Goal: Register for event/course

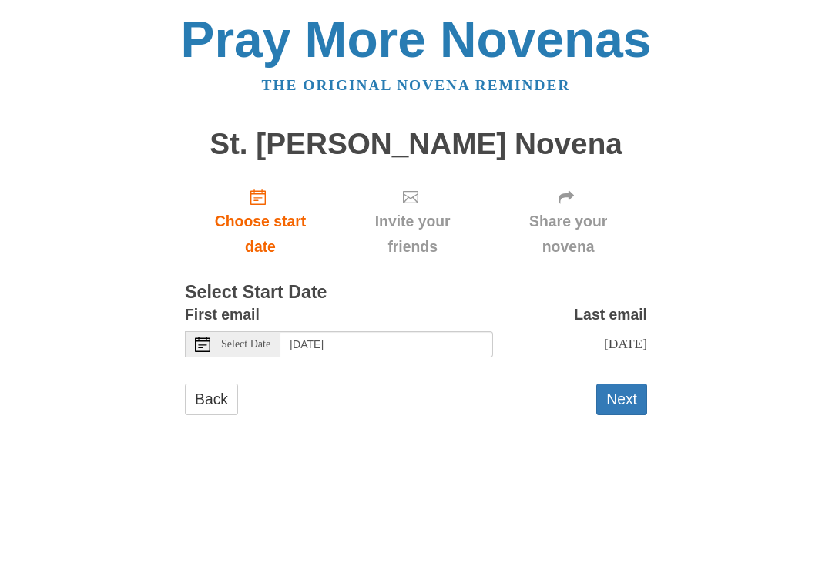
click at [258, 205] on link "Choose start date" at bounding box center [260, 222] width 151 height 92
click at [254, 209] on span "Choose start date" at bounding box center [260, 234] width 120 height 51
click at [404, 351] on input "[DATE]" at bounding box center [386, 344] width 213 height 26
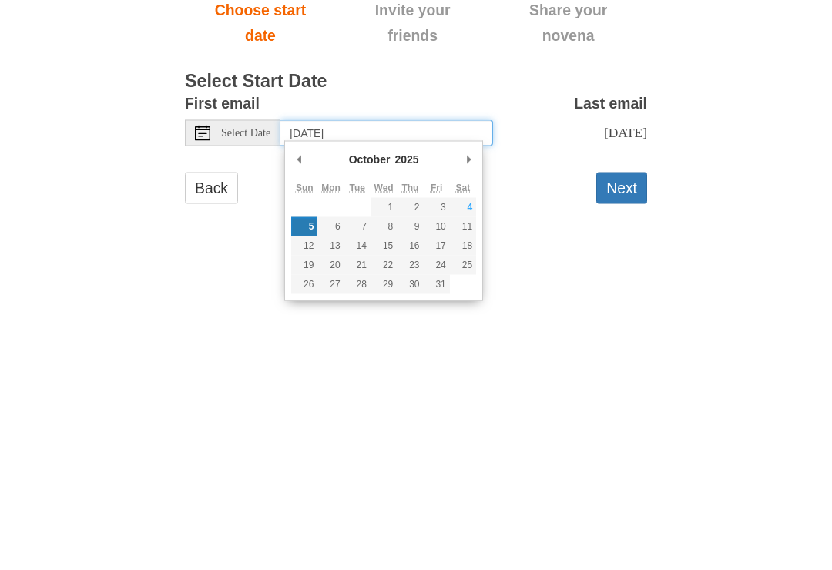
type input "[DATE]"
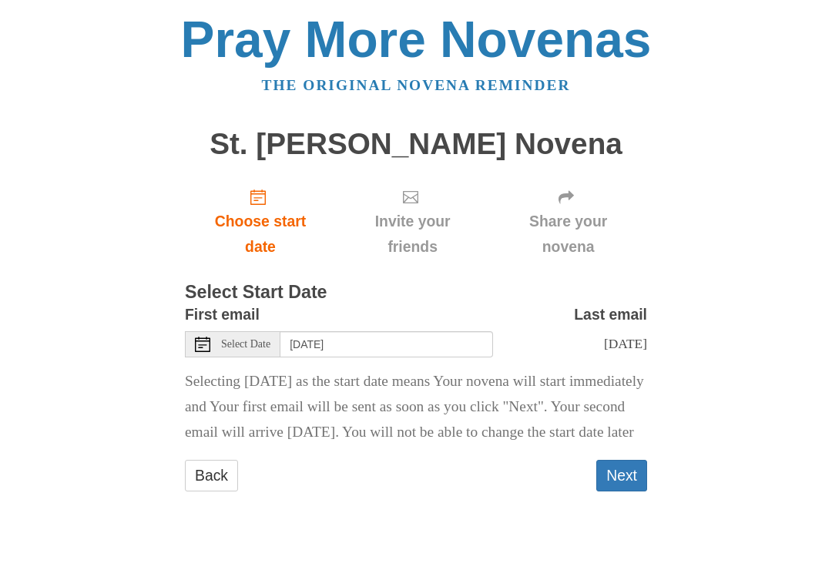
click at [247, 200] on link "Choose start date" at bounding box center [260, 222] width 151 height 92
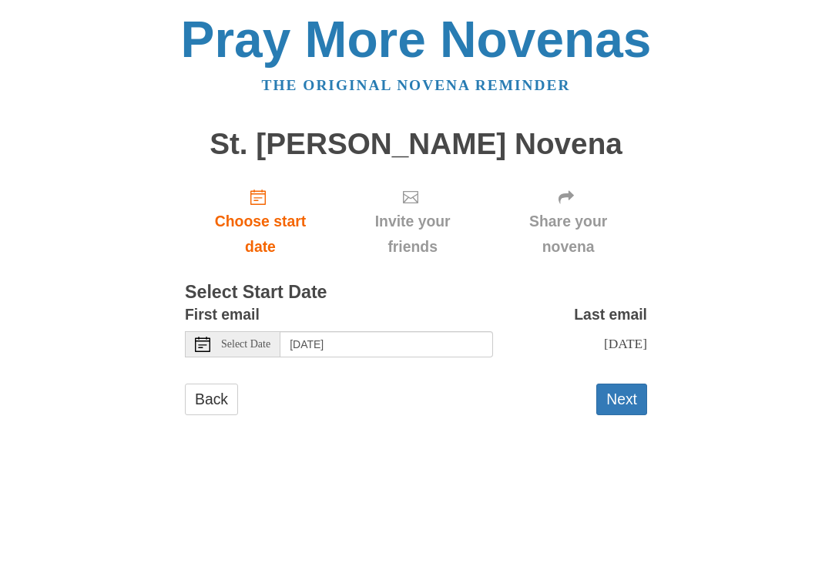
click at [614, 401] on button "Next" at bounding box center [621, 400] width 51 height 32
click at [248, 339] on span "Select Date" at bounding box center [245, 344] width 49 height 11
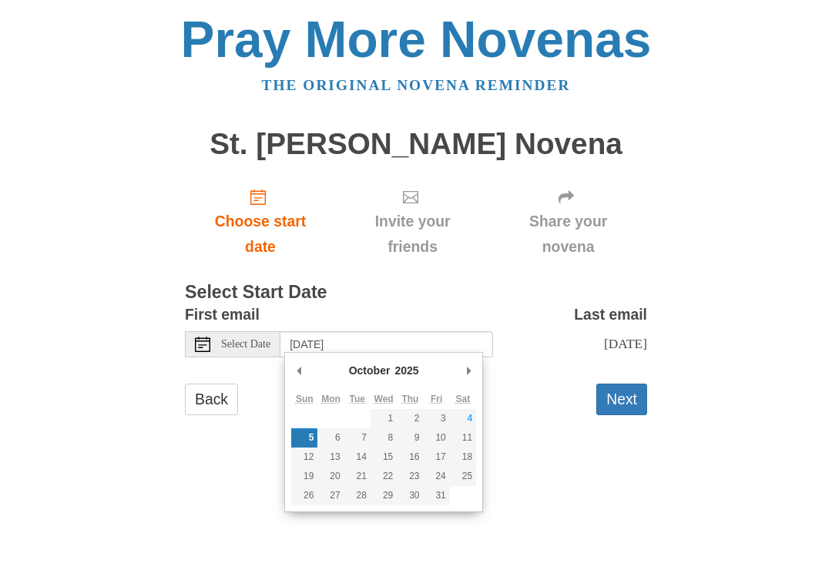
click at [616, 406] on button "Next" at bounding box center [621, 400] width 51 height 32
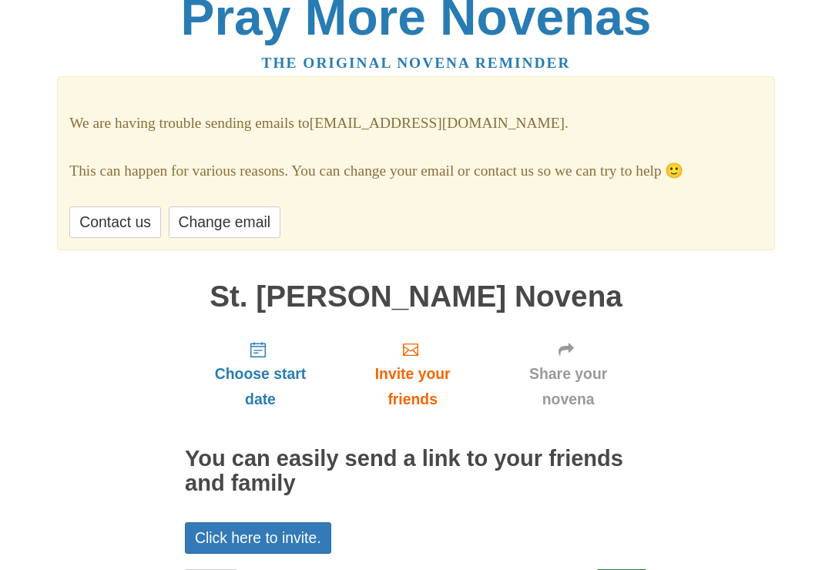
scroll to position [67, 0]
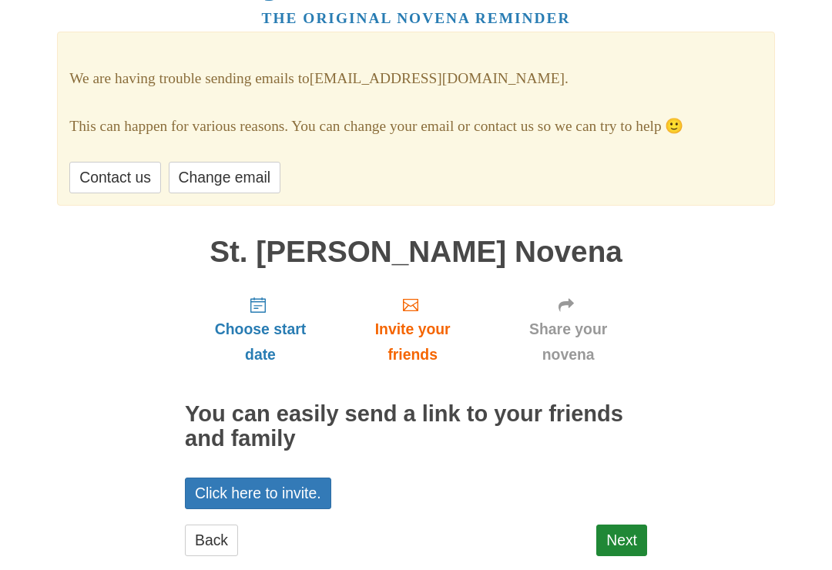
click at [261, 494] on link "Click here to invite." at bounding box center [258, 494] width 146 height 32
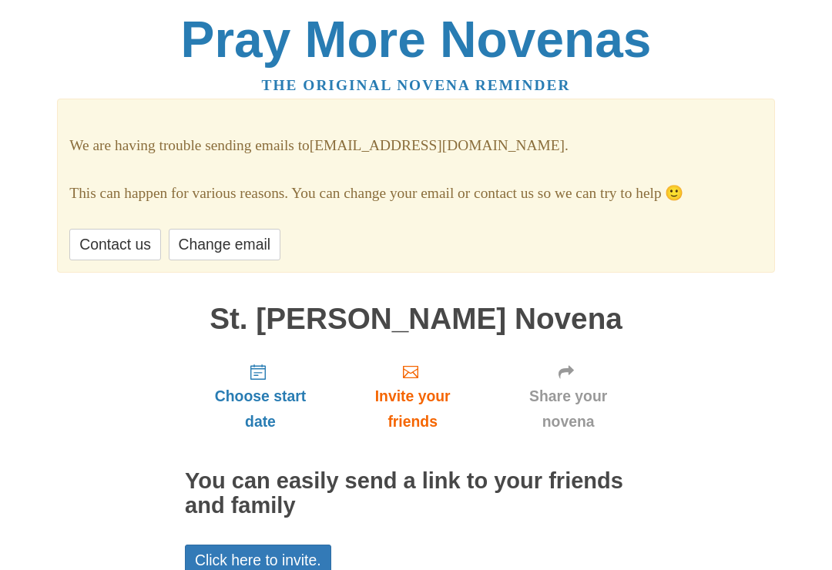
click at [253, 384] on span "Choose start date" at bounding box center [260, 409] width 120 height 51
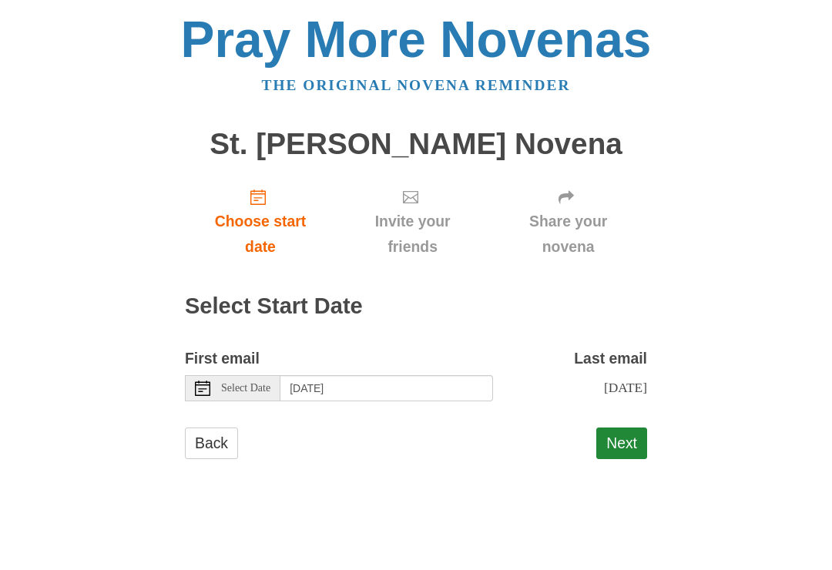
click at [247, 209] on span "Choose start date" at bounding box center [260, 234] width 120 height 51
click at [643, 438] on button "Next" at bounding box center [621, 444] width 51 height 32
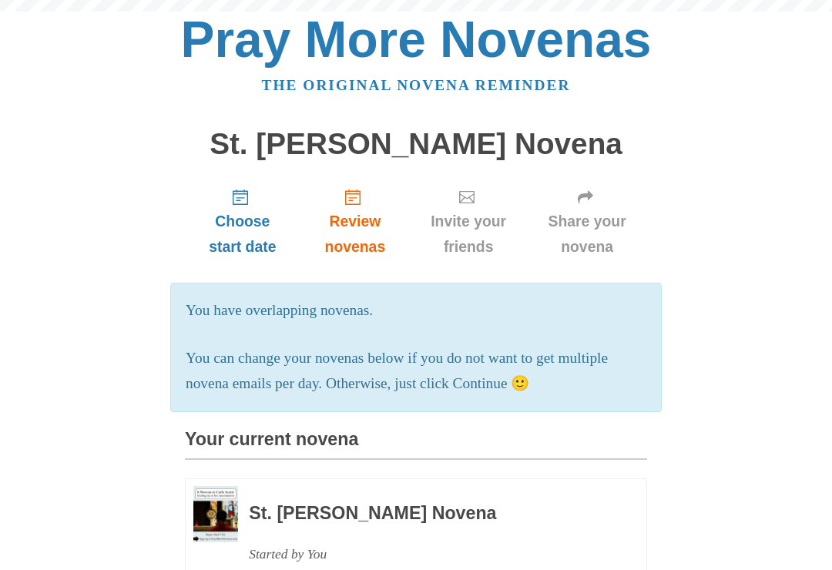
click at [609, 456] on section "Your current novena St. Carlo Acutis Novena Started by You October 5, 2025 - Oc…" at bounding box center [416, 550] width 462 height 240
click at [283, 468] on section "Your current novena St. Carlo Acutis Novena Started by You October 5, 2025 - Oc…" at bounding box center [416, 550] width 462 height 240
click at [294, 520] on div "St. Carlo Acutis Novena Started by You October 5, 2025 - October 14, 2025" at bounding box center [427, 539] width 356 height 106
click at [239, 200] on use "Choose start date" at bounding box center [240, 197] width 15 height 15
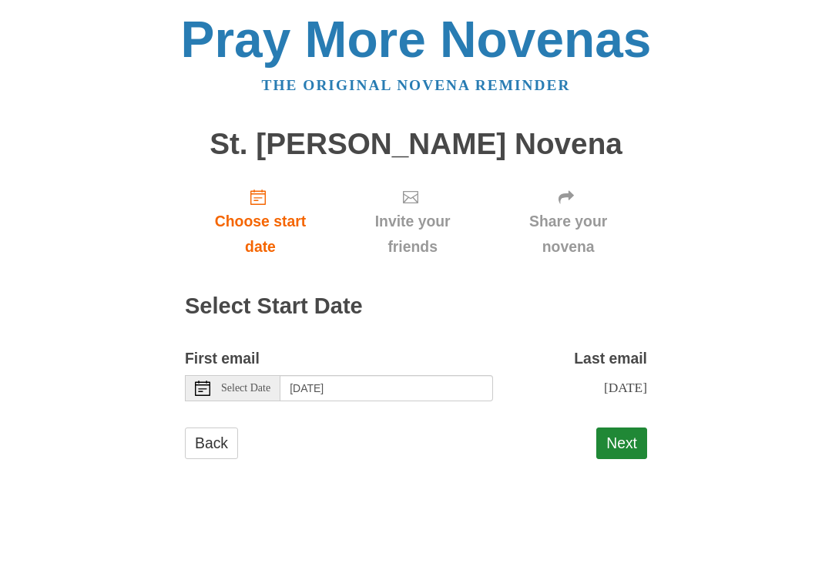
click at [621, 452] on button "Next" at bounding box center [621, 444] width 51 height 32
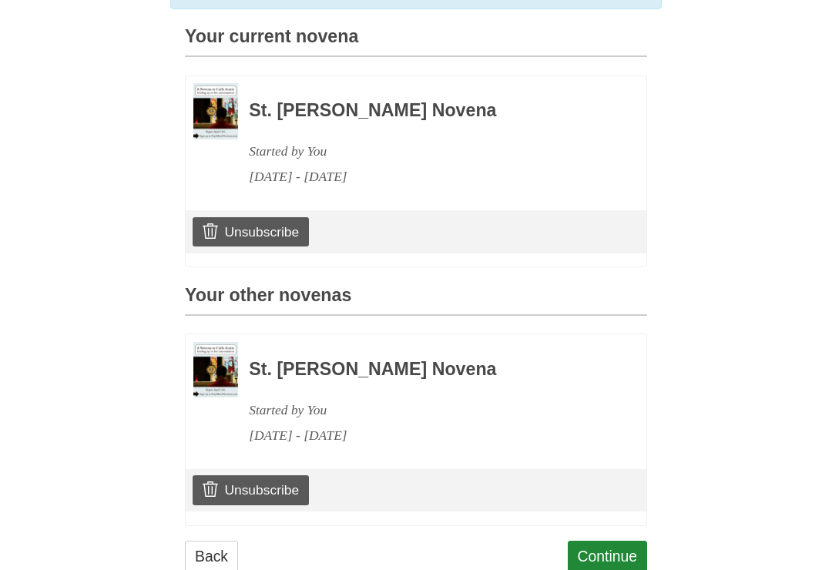
scroll to position [415, 0]
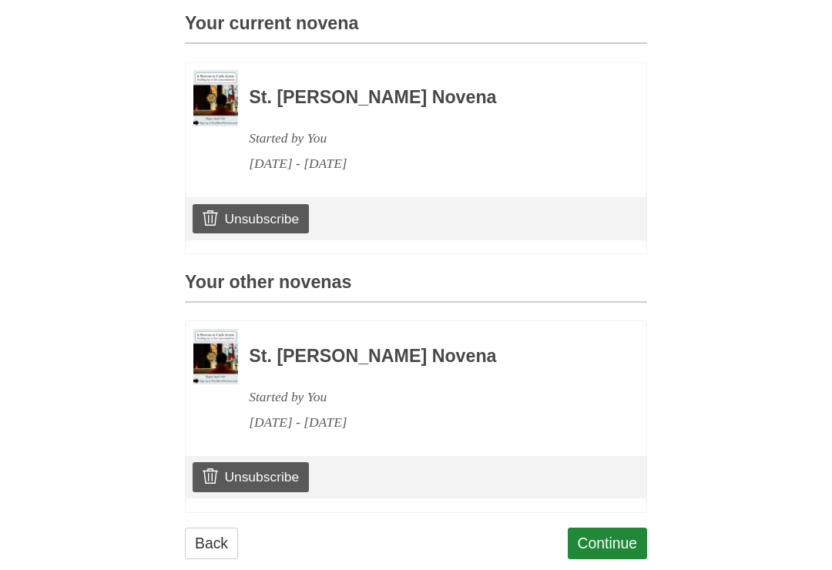
click at [609, 557] on div "Continue" at bounding box center [608, 551] width 80 height 46
click at [592, 548] on link "Continue" at bounding box center [608, 544] width 80 height 32
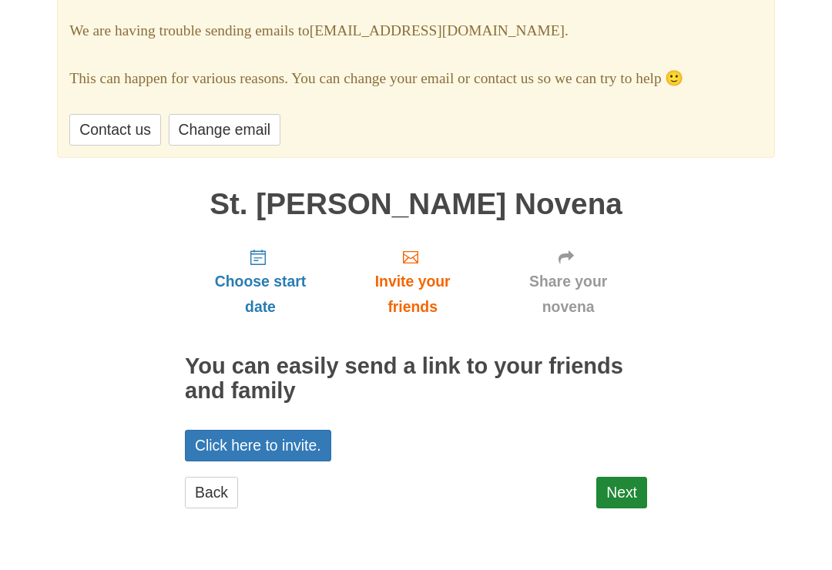
scroll to position [67, 0]
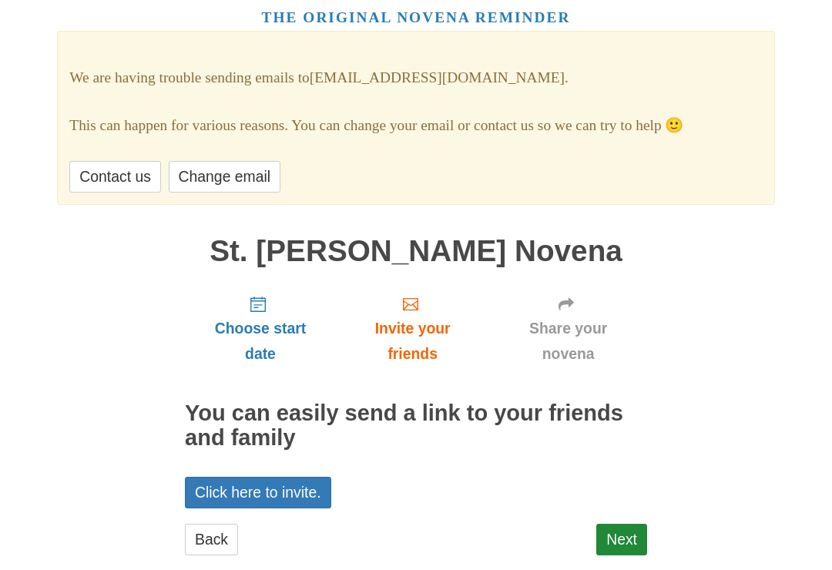
click at [607, 535] on link "Next" at bounding box center [621, 541] width 51 height 32
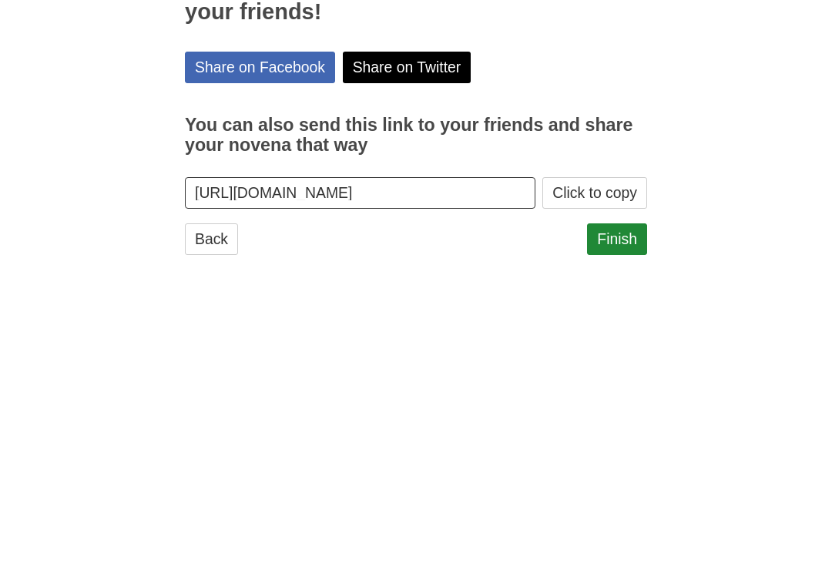
scroll to position [42, 0]
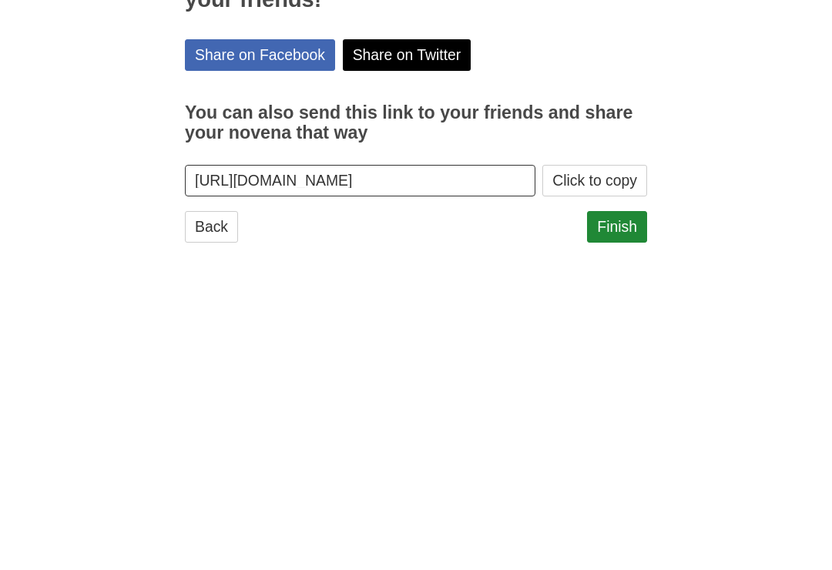
click at [621, 500] on div "Finish" at bounding box center [617, 523] width 60 height 46
click at [575, 491] on button "Click to copy" at bounding box center [594, 494] width 105 height 32
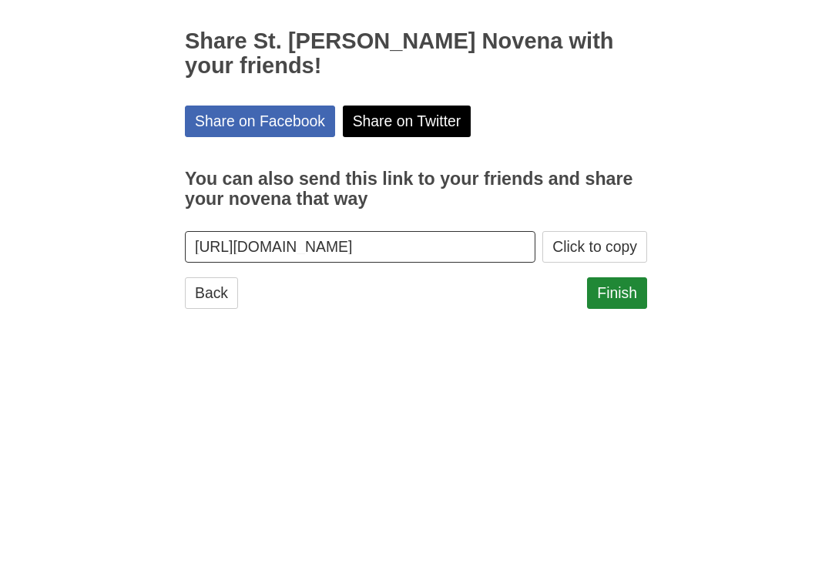
scroll to position [42, 0]
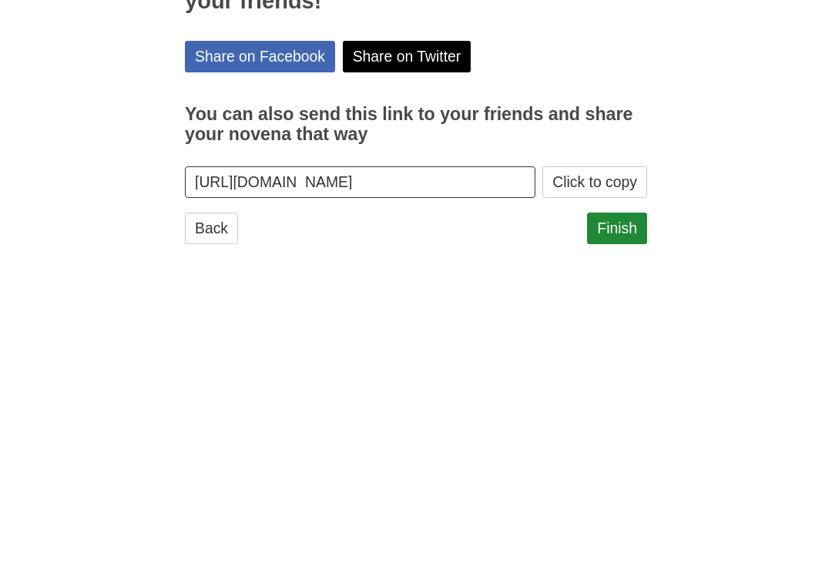
click at [616, 500] on link "Finish" at bounding box center [617, 516] width 60 height 32
